Goal: Task Accomplishment & Management: Manage account settings

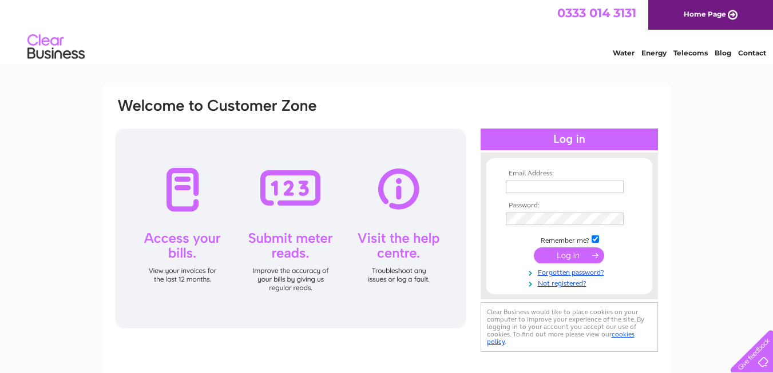
type input "[EMAIL_ADDRESS][DOMAIN_NAME]"
click at [562, 255] on input "submit" at bounding box center [568, 256] width 70 height 16
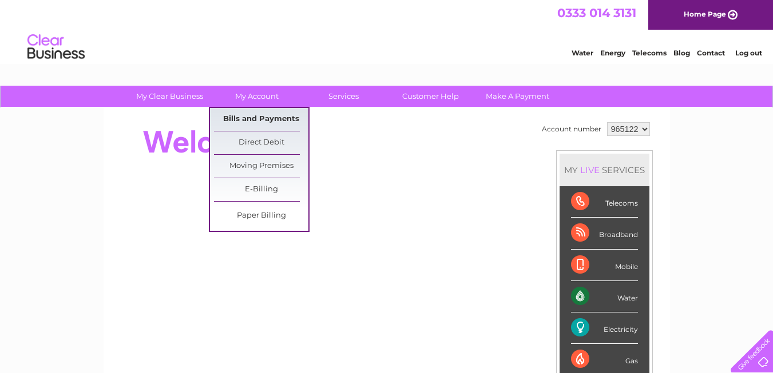
click at [253, 120] on link "Bills and Payments" at bounding box center [261, 119] width 94 height 23
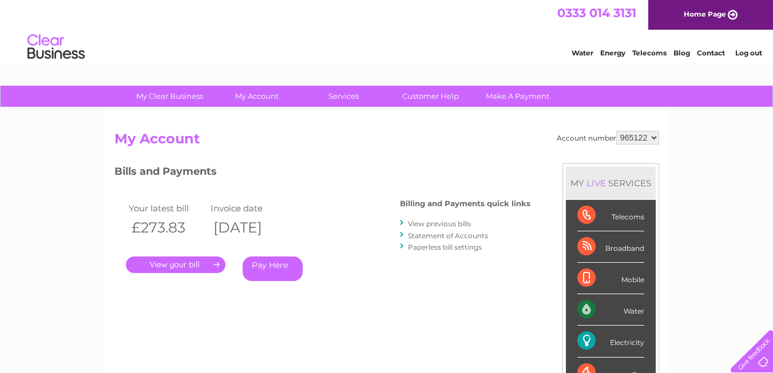
click at [188, 262] on link "." at bounding box center [175, 265] width 99 height 17
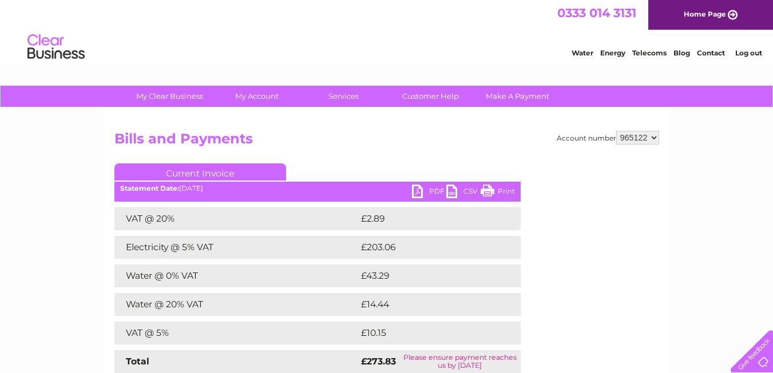
click at [426, 188] on link "PDF" at bounding box center [429, 193] width 34 height 17
